Goal: Task Accomplishment & Management: Manage account settings

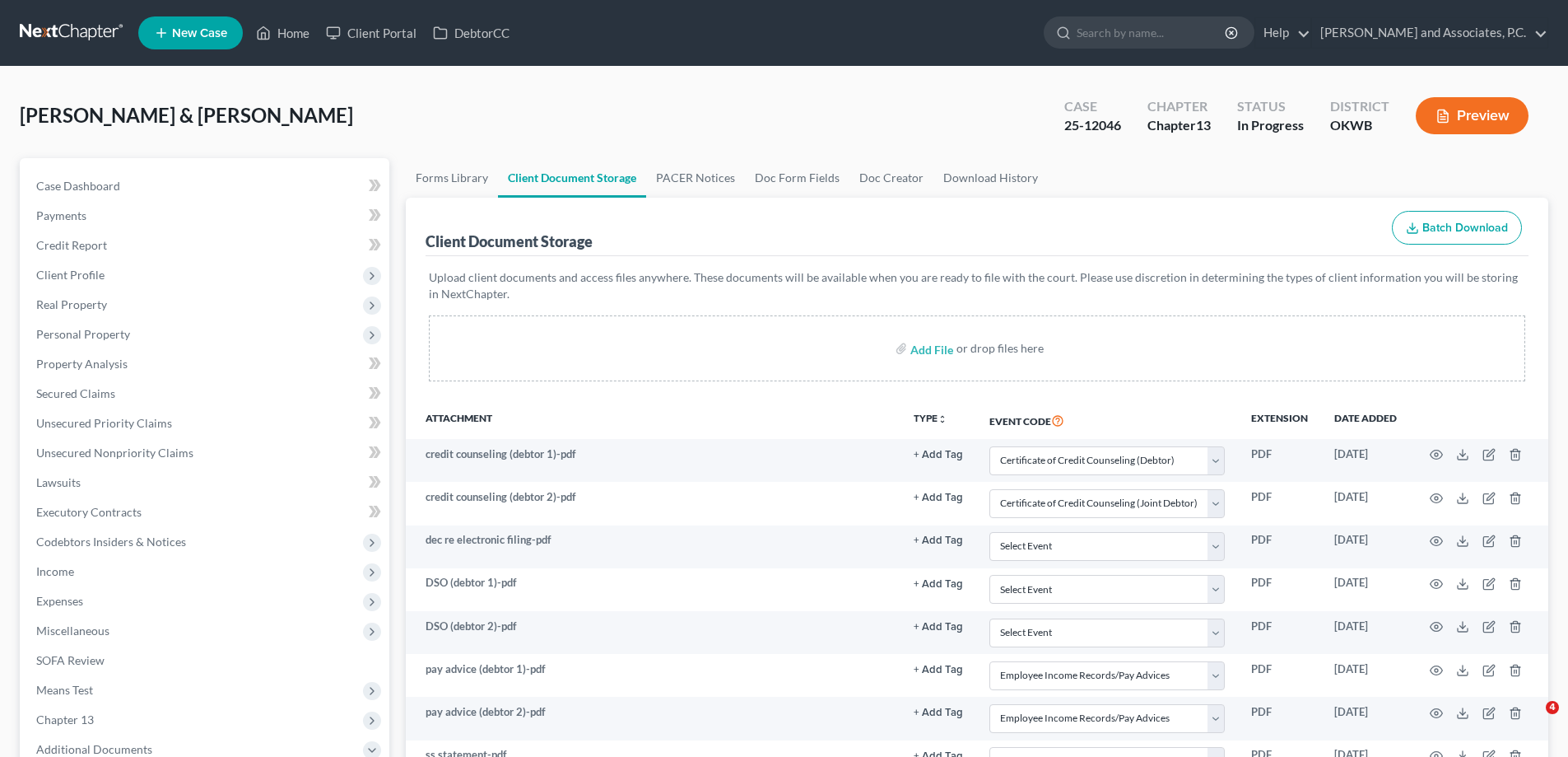
select select "0"
select select "1"
select select "3"
select select "2"
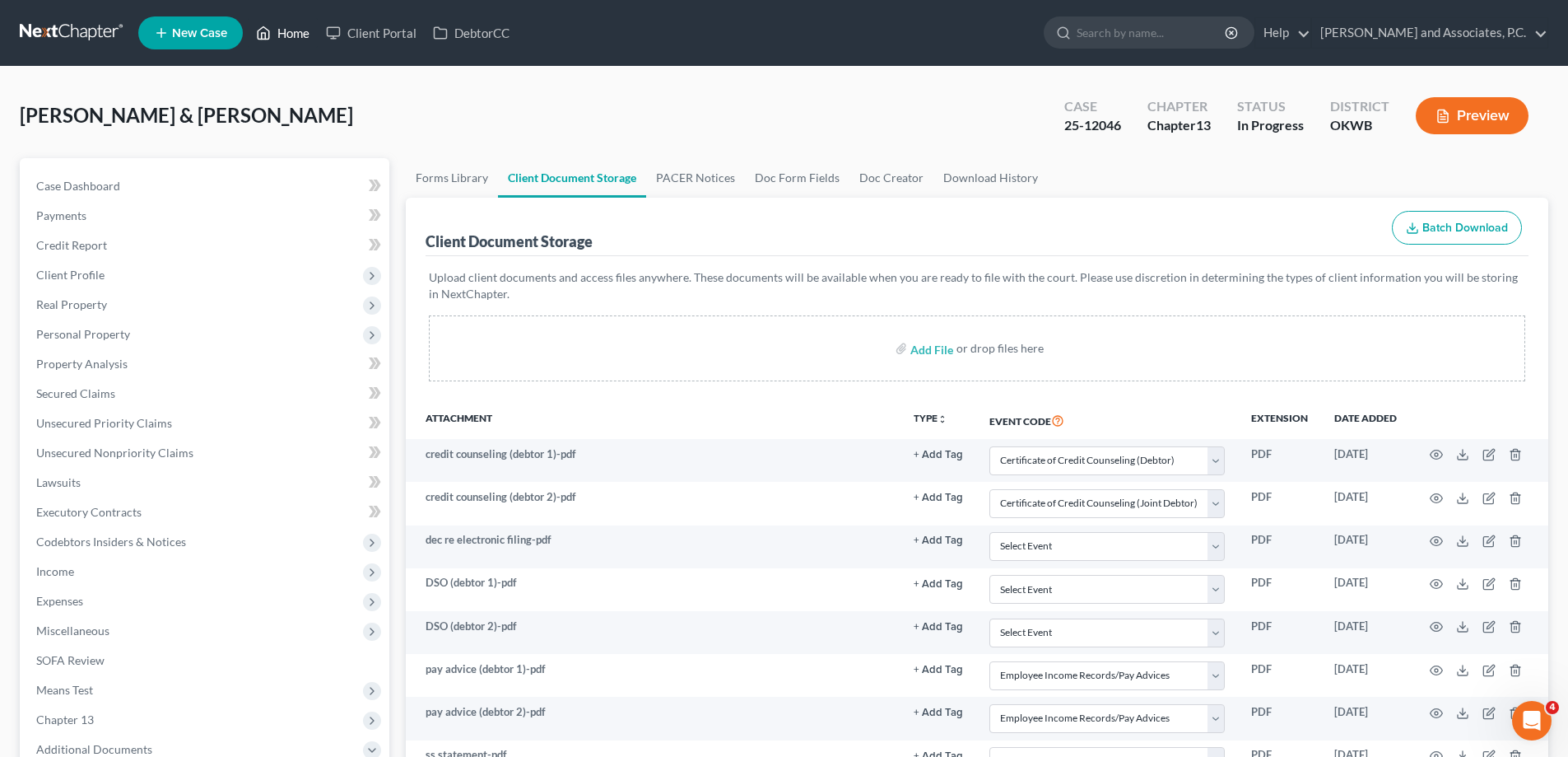
click at [297, 31] on link "Home" at bounding box center [282, 33] width 70 height 29
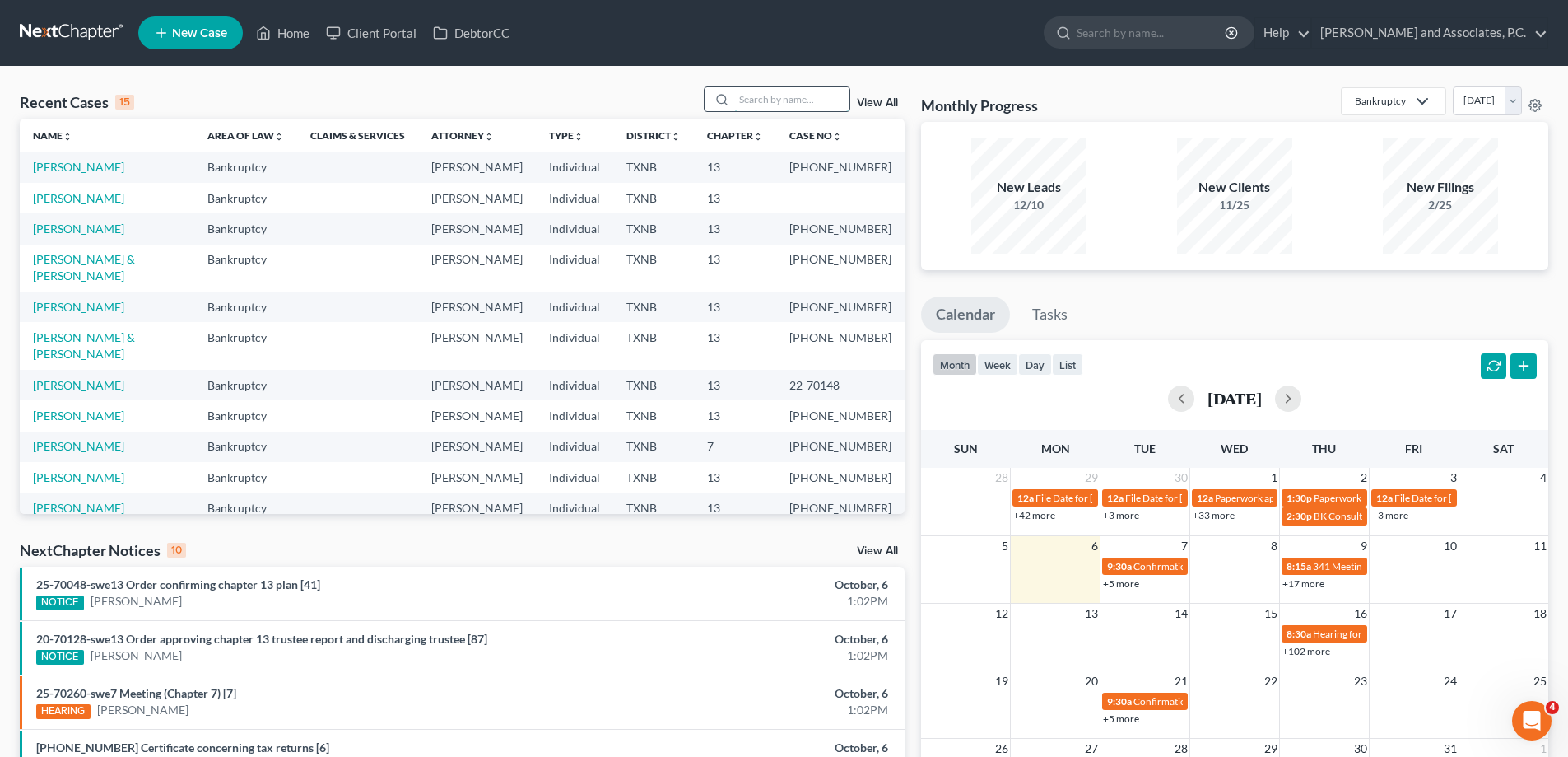
click at [800, 97] on input "search" at bounding box center [791, 99] width 115 height 24
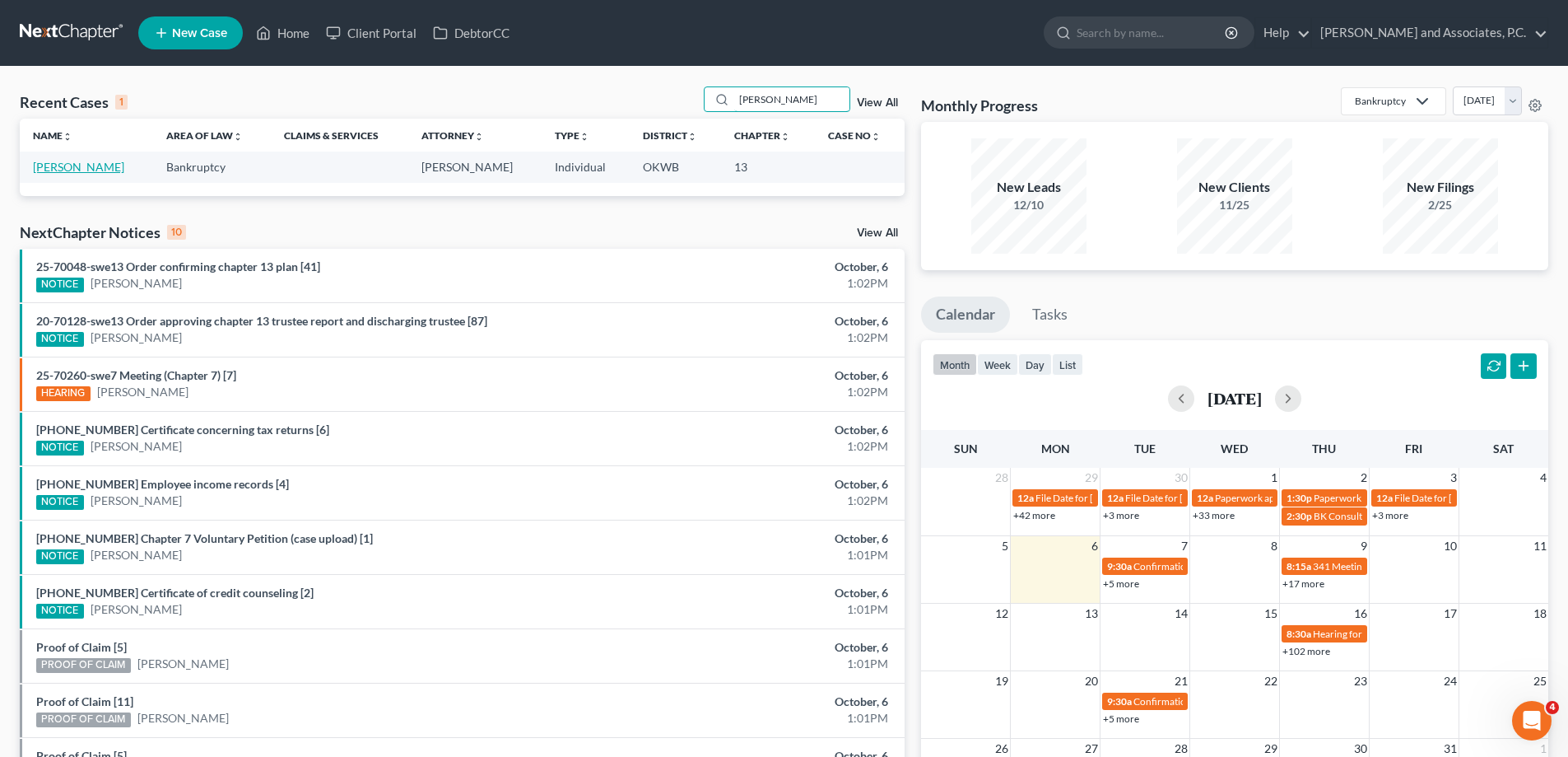
type input "[PERSON_NAME]"
click at [73, 168] on link "[PERSON_NAME]" at bounding box center [78, 167] width 92 height 14
